Goal: Transaction & Acquisition: Purchase product/service

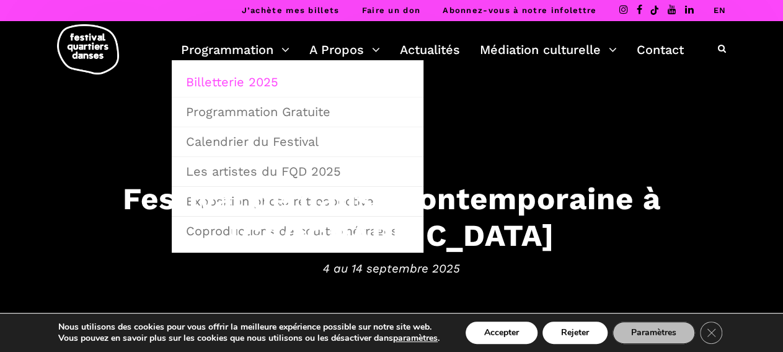
click at [221, 78] on link "Billetterie 2025" at bounding box center [298, 82] width 238 height 29
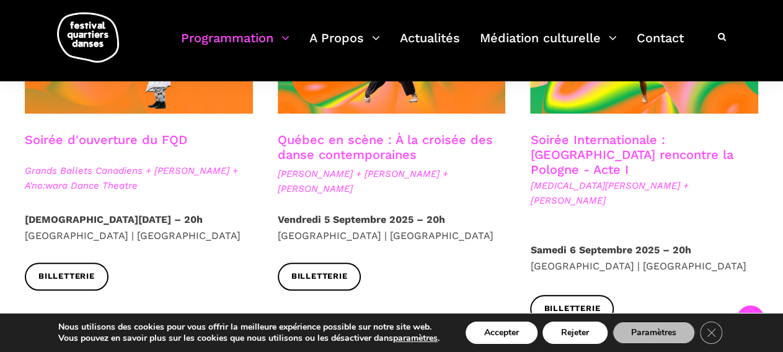
scroll to position [440, 0]
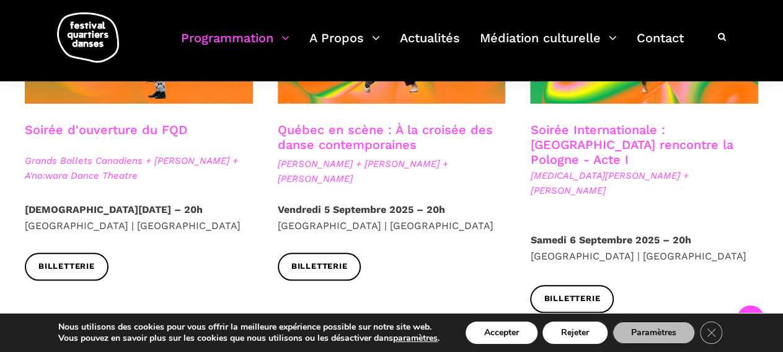
click at [628, 148] on link "Soirée Internationale : [GEOGRAPHIC_DATA] rencontre la Pologne - Acte I" at bounding box center [631, 144] width 203 height 45
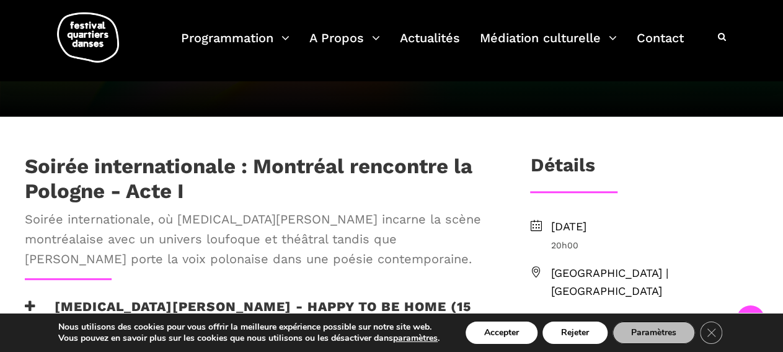
scroll to position [295, 0]
